Goal: Task Accomplishment & Management: Use online tool/utility

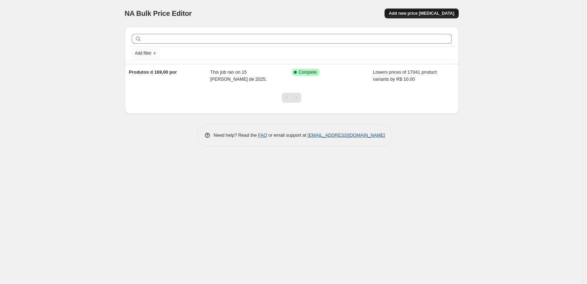
click at [447, 16] on span "Add new price [MEDICAL_DATA]" at bounding box center [421, 14] width 65 height 6
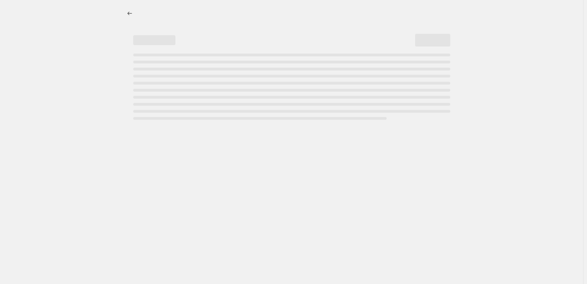
select select "percentage"
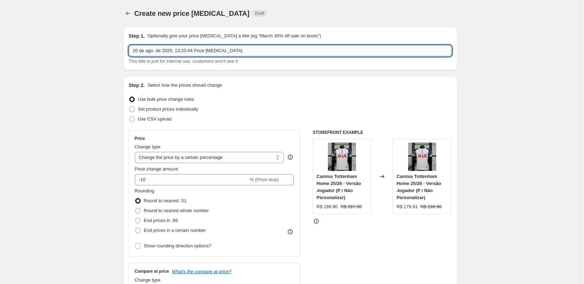
click at [221, 50] on input "20 de ago. de 2025, 13:20:44 Price [MEDICAL_DATA]" at bounding box center [290, 50] width 323 height 11
drag, startPoint x: 126, startPoint y: 58, endPoint x: 121, endPoint y: 59, distance: 4.7
type input "DESCRIÇAO FEMININO"
